Goal: Task Accomplishment & Management: Manage account settings

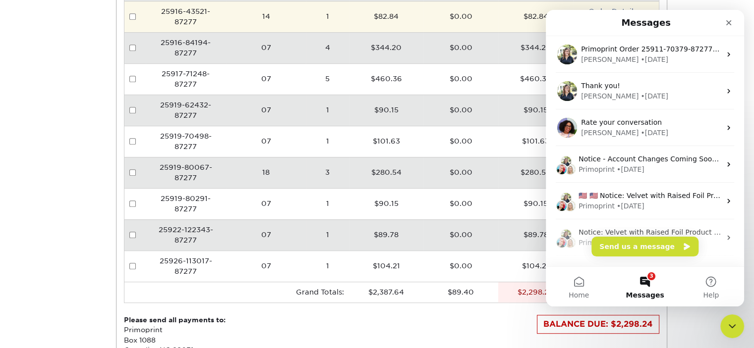
scroll to position [515, 0]
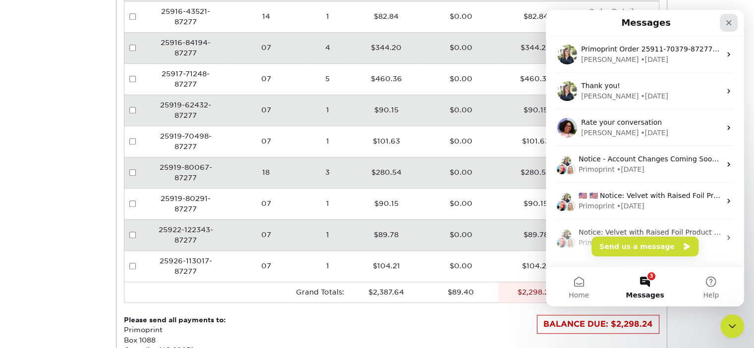
click at [731, 23] on icon "Close" at bounding box center [728, 23] width 8 height 8
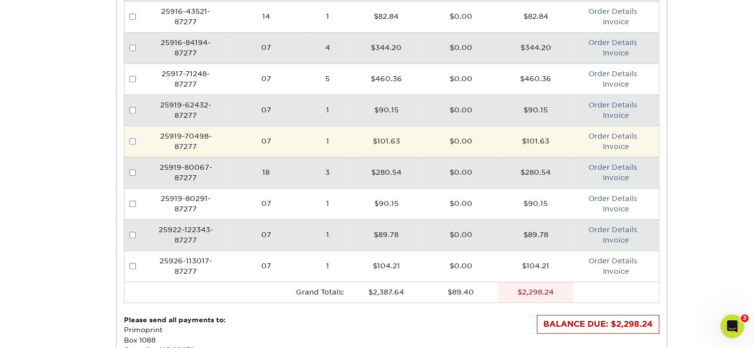
scroll to position [0, 0]
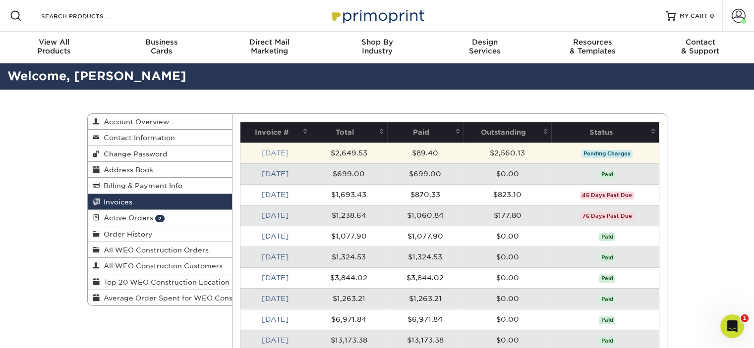
click at [289, 154] on link "Sep 2025" at bounding box center [275, 153] width 27 height 8
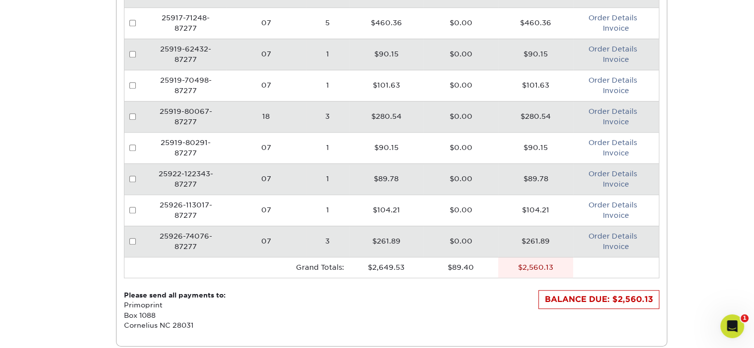
scroll to position [589, 0]
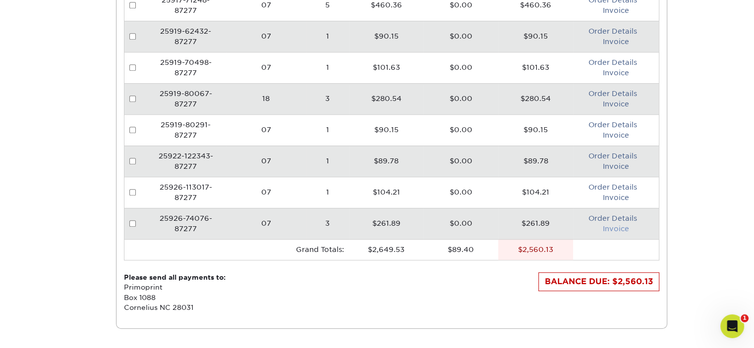
click at [615, 228] on link "Invoice" at bounding box center [616, 229] width 26 height 8
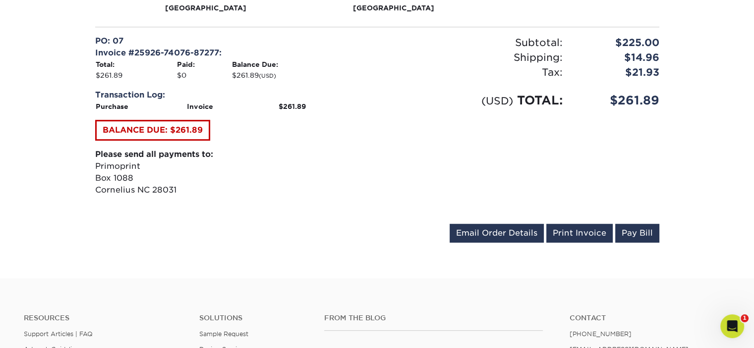
scroll to position [685, 0]
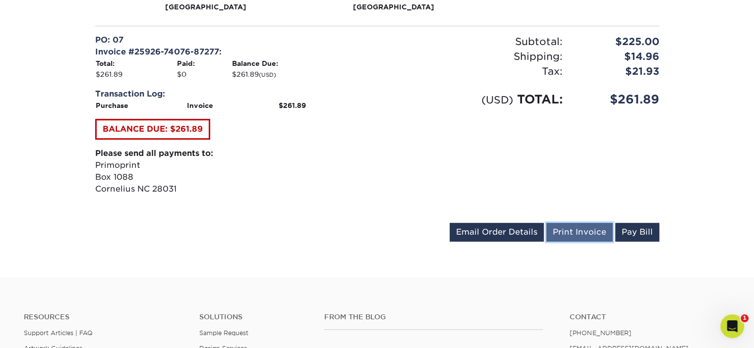
click at [589, 230] on link "Print Invoice" at bounding box center [579, 232] width 66 height 19
